Goal: Transaction & Acquisition: Download file/media

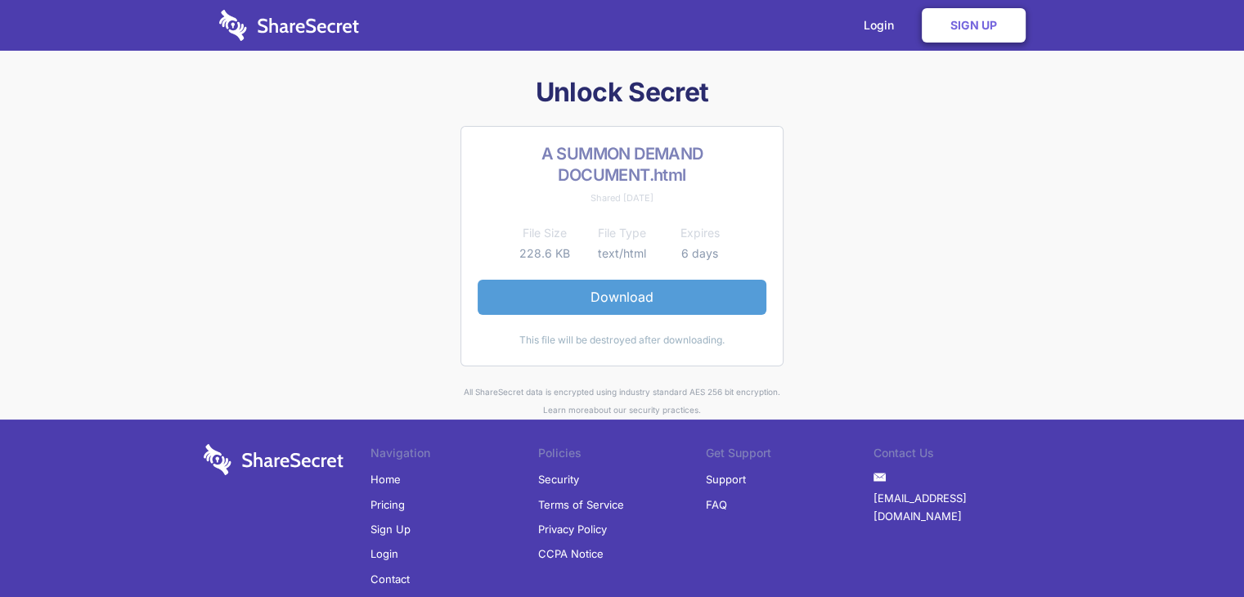
click at [622, 298] on link "Download" at bounding box center [622, 297] width 289 height 34
click at [591, 291] on link "Download" at bounding box center [622, 297] width 289 height 34
